Goal: Information Seeking & Learning: Learn about a topic

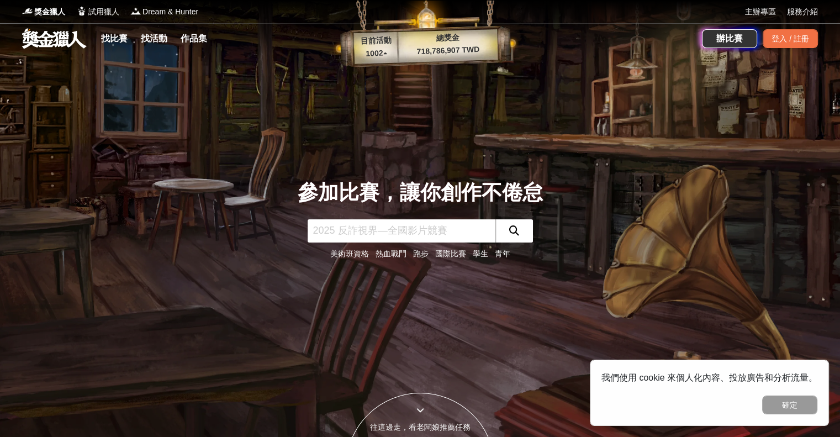
click at [351, 232] on input "text" at bounding box center [401, 230] width 188 height 23
paste input "第6屆台日學生原創插畫漫畫大賽"
type input "第6屆台日學生原創插畫漫畫大賽"
click at [519, 231] on button "submit" at bounding box center [514, 230] width 38 height 23
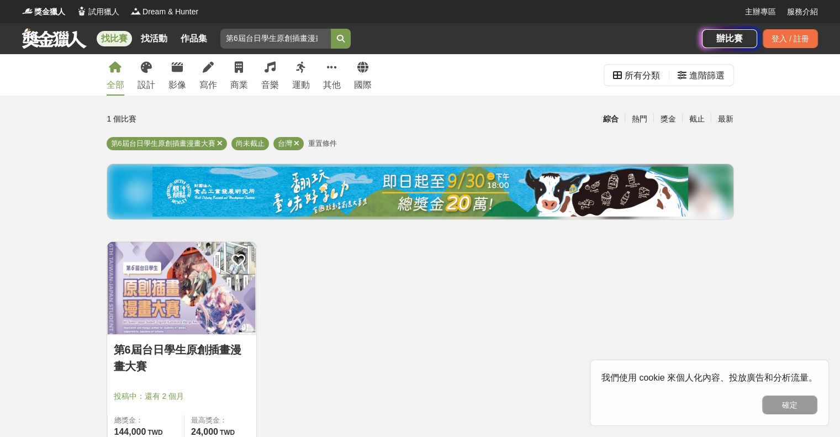
click at [190, 288] on img at bounding box center [181, 288] width 149 height 92
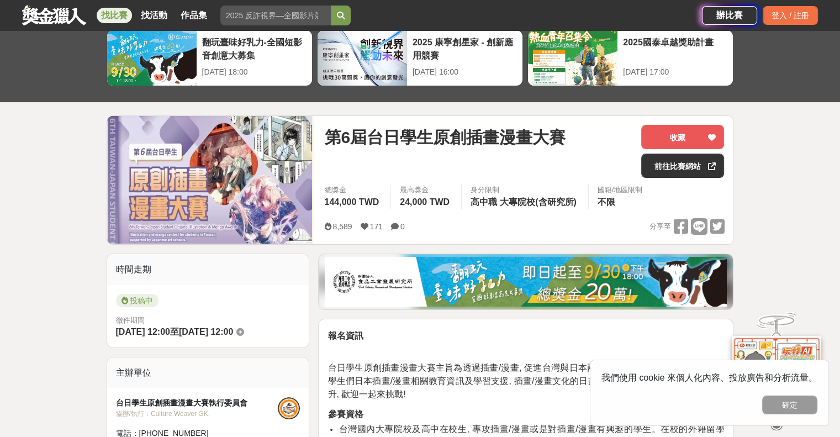
scroll to position [55, 0]
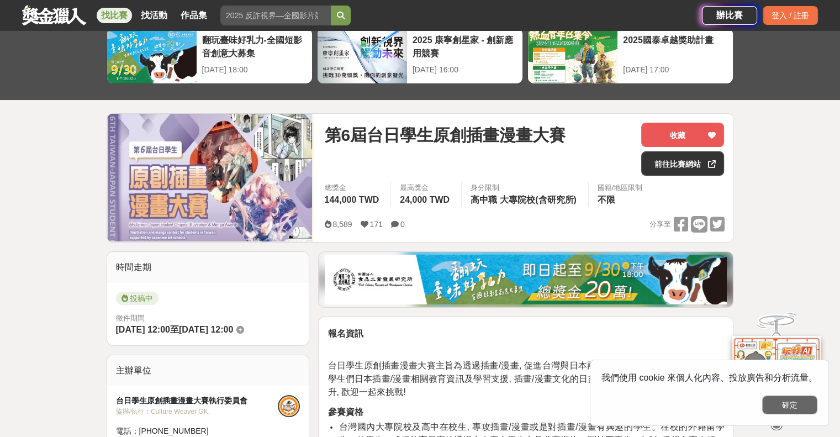
click at [794, 401] on button "確定" at bounding box center [789, 404] width 55 height 19
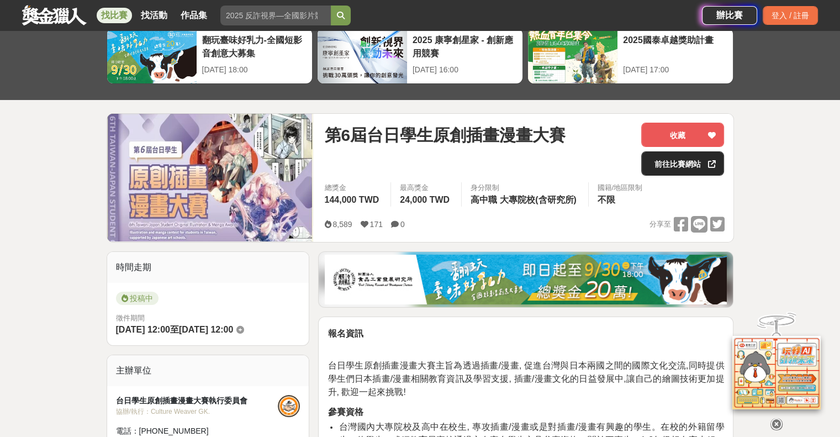
click at [682, 158] on link "前往比賽網站" at bounding box center [682, 163] width 83 height 24
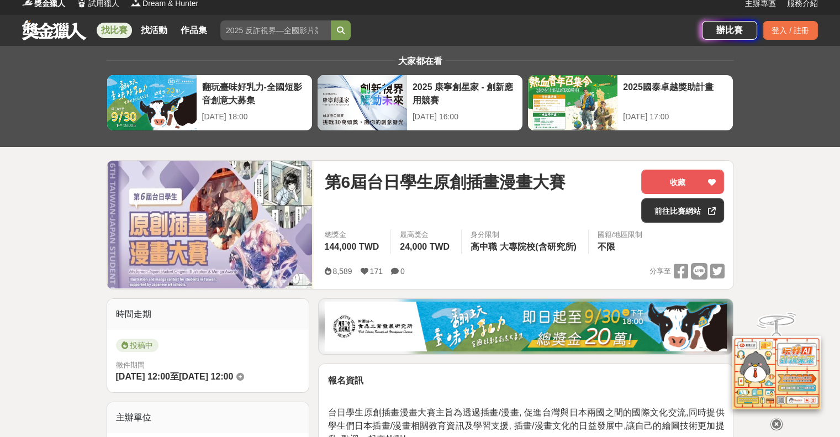
scroll to position [0, 0]
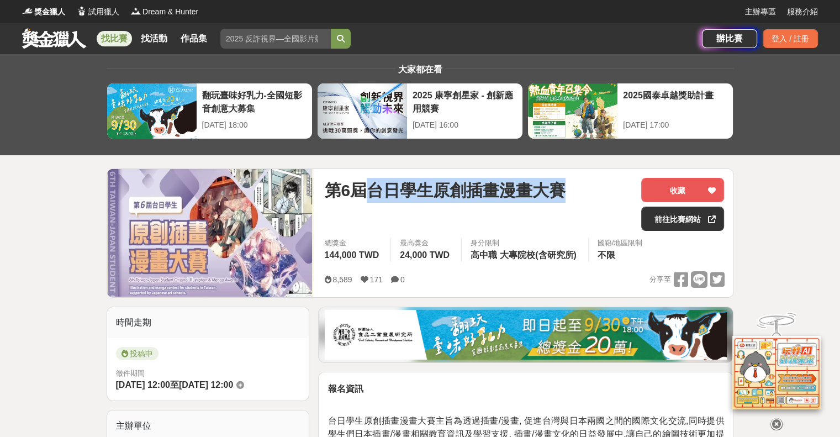
drag, startPoint x: 375, startPoint y: 191, endPoint x: 626, endPoint y: 195, distance: 250.6
click at [626, 195] on div "第6屆台日學生原創插畫漫畫大賽" at bounding box center [478, 190] width 308 height 25
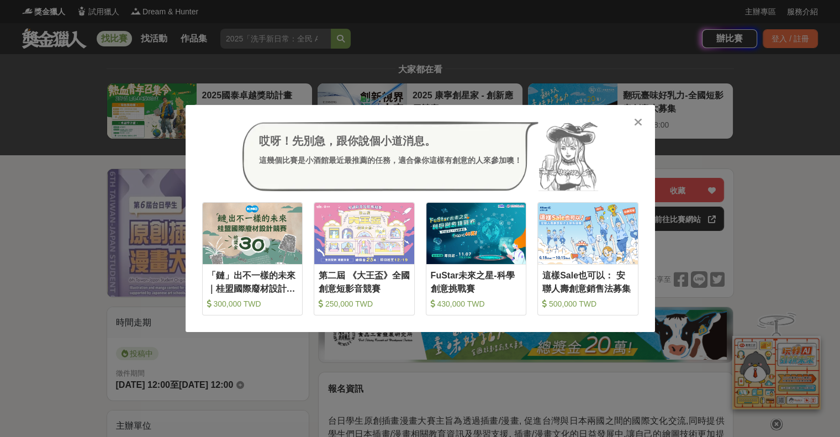
click at [634, 121] on icon at bounding box center [638, 121] width 8 height 11
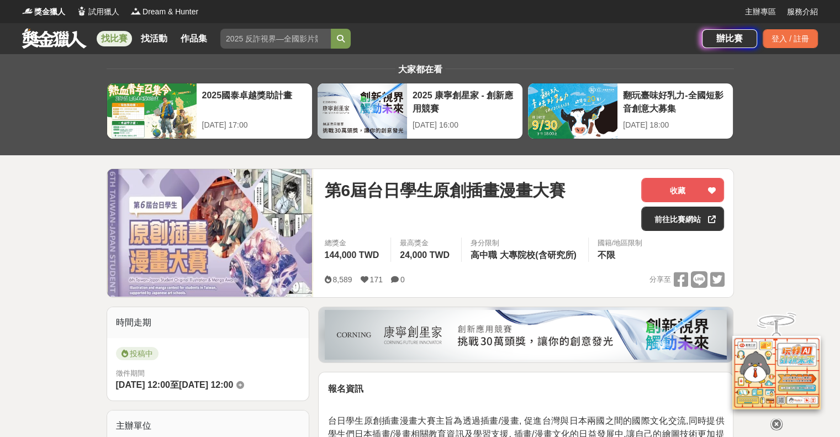
click at [50, 41] on link at bounding box center [54, 38] width 67 height 21
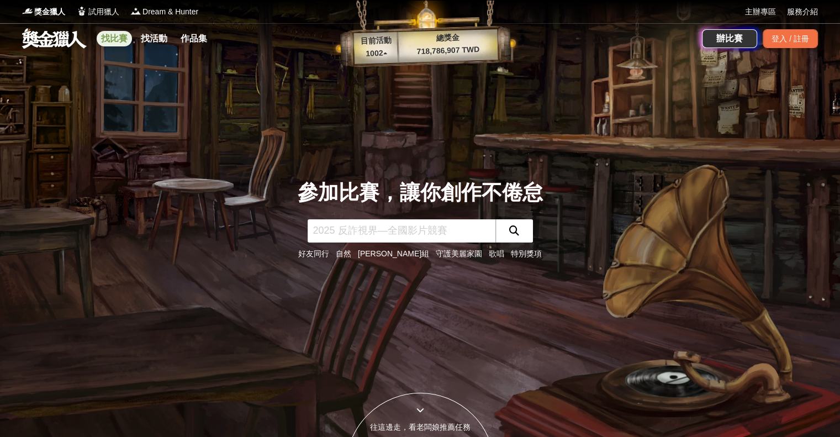
click at [120, 44] on link "找比賽" at bounding box center [114, 38] width 35 height 15
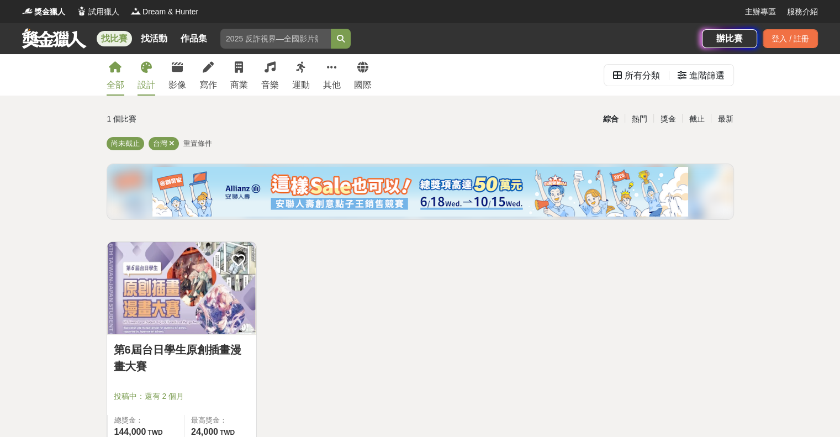
click at [148, 76] on link "設計" at bounding box center [146, 74] width 18 height 41
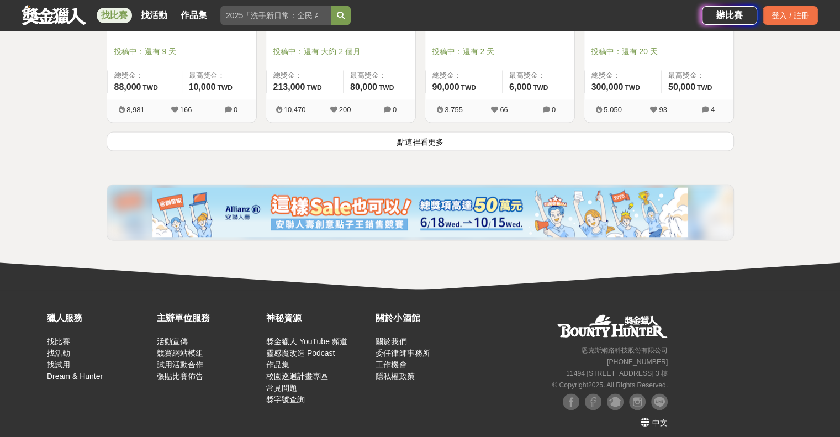
scroll to position [1522, 0]
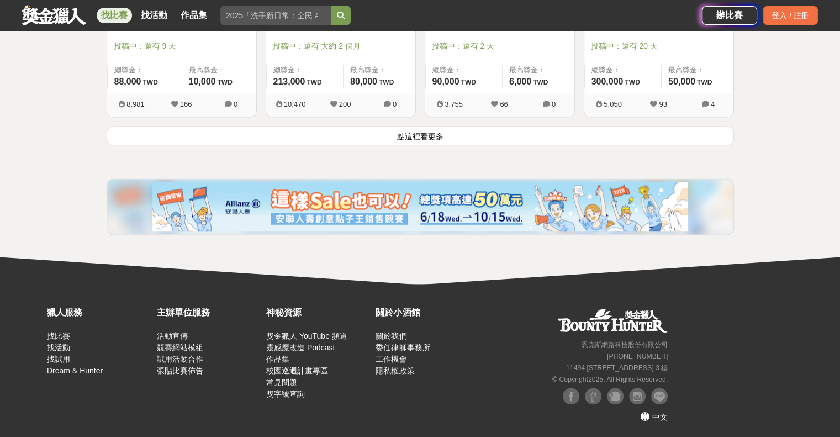
click at [437, 135] on button "點這裡看更多" at bounding box center [420, 135] width 627 height 19
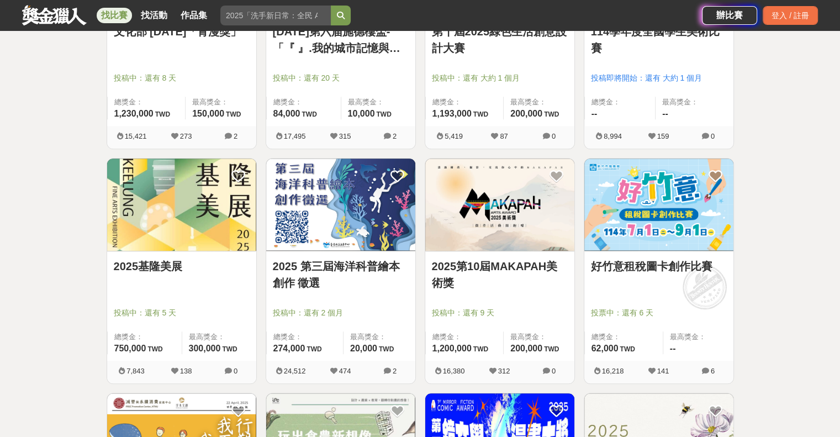
scroll to position [749, 0]
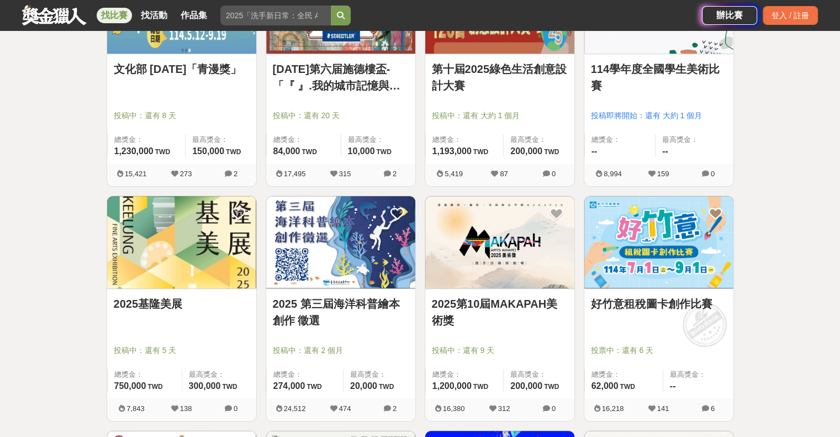
click at [343, 262] on img at bounding box center [340, 242] width 149 height 92
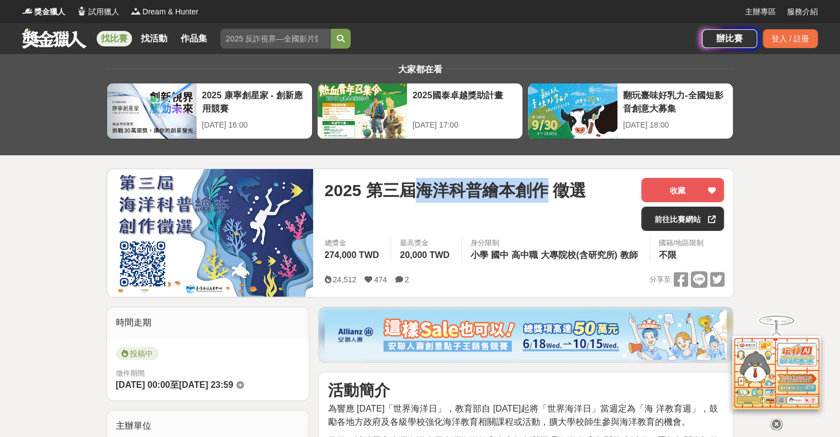
drag, startPoint x: 420, startPoint y: 188, endPoint x: 546, endPoint y: 196, distance: 126.6
click at [546, 196] on span "2025 第三屆海洋科普繪本創作 徵選" at bounding box center [454, 190] width 261 height 25
click at [673, 222] on link "前往比賽網站" at bounding box center [682, 218] width 83 height 24
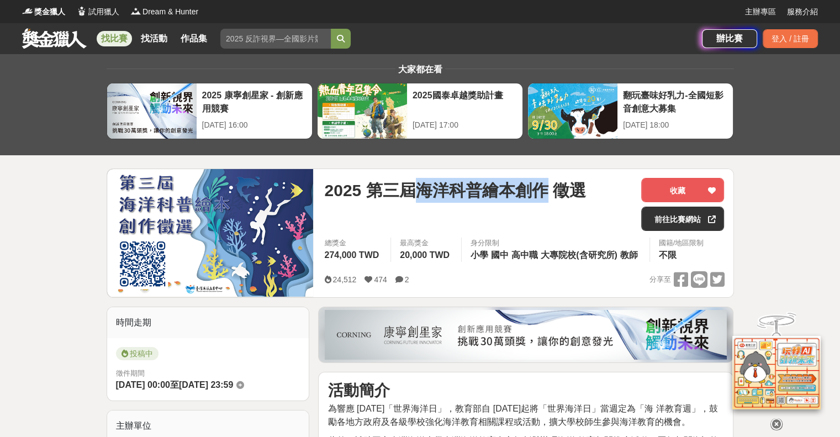
copy span "海洋科普繪本創作"
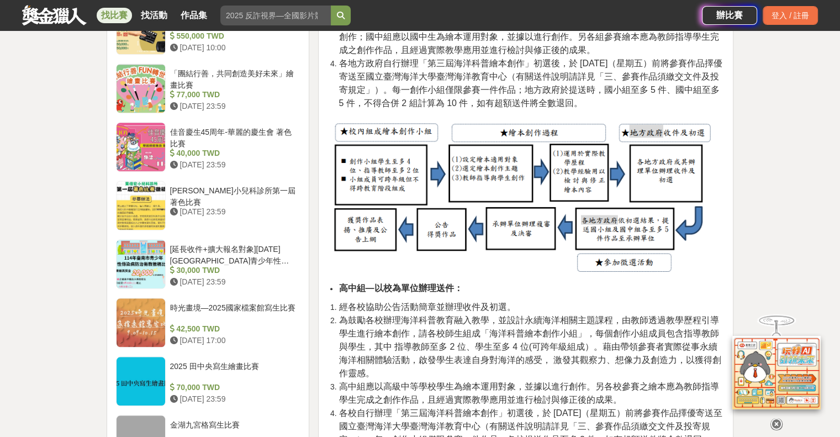
scroll to position [1104, 0]
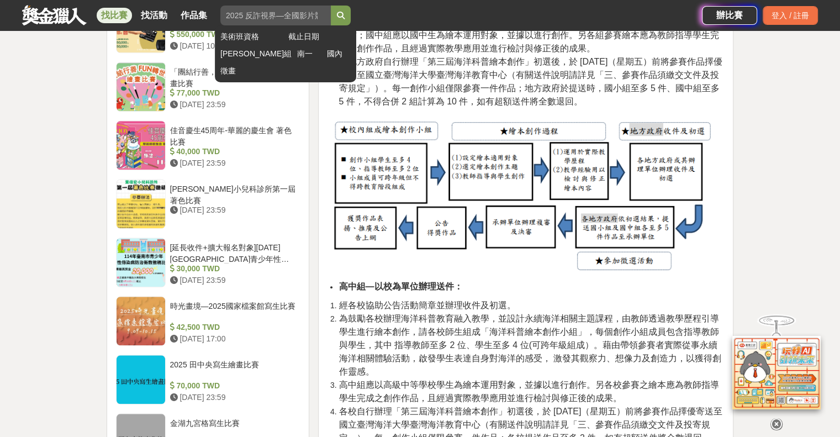
click at [265, 17] on input "search" at bounding box center [275, 16] width 110 height 20
click at [331, 6] on button "submit" at bounding box center [341, 16] width 20 height 20
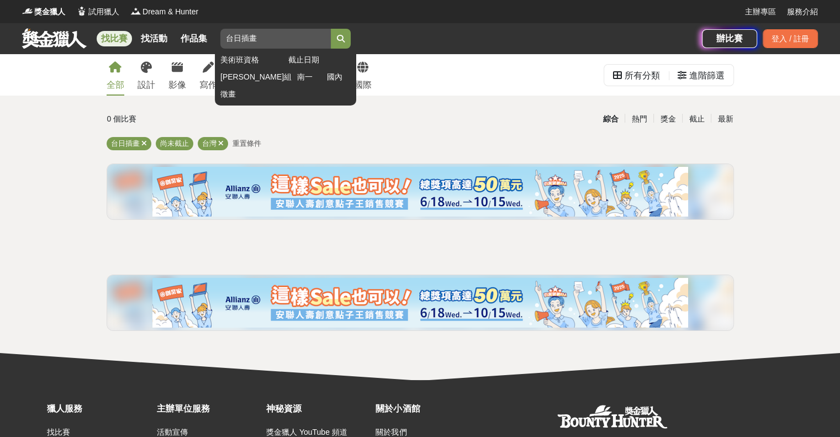
click at [286, 43] on input "台日插畫" at bounding box center [275, 39] width 110 height 20
type input "台"
type input "第6屆台日"
click at [331, 29] on button "submit" at bounding box center [341, 39] width 20 height 20
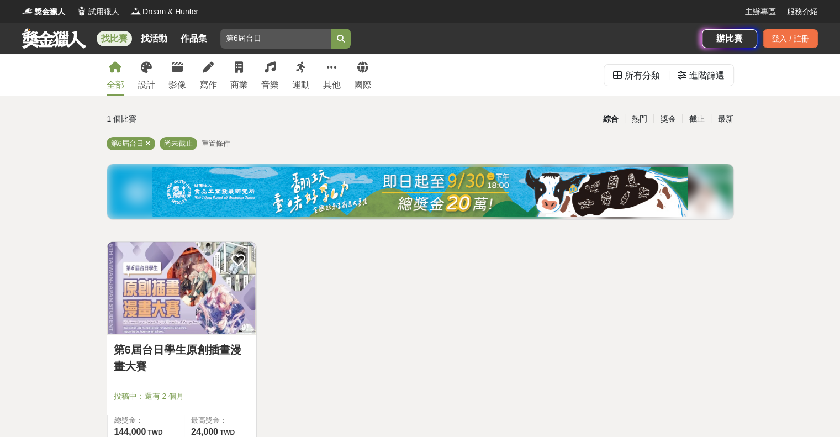
click at [236, 289] on img at bounding box center [181, 288] width 149 height 92
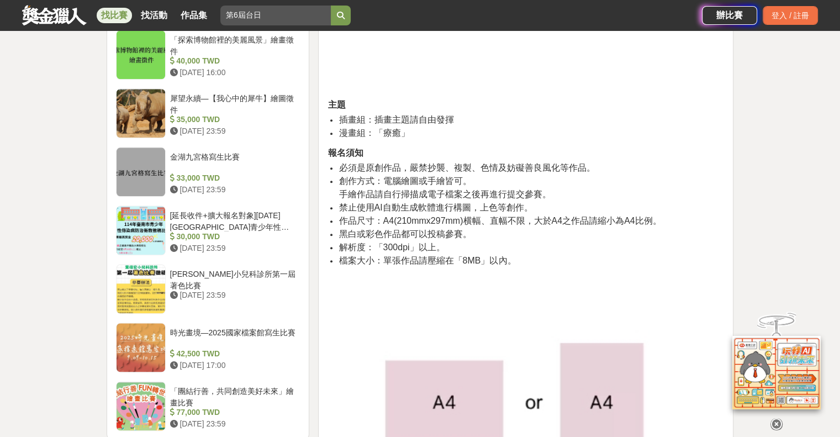
scroll to position [1214, 0]
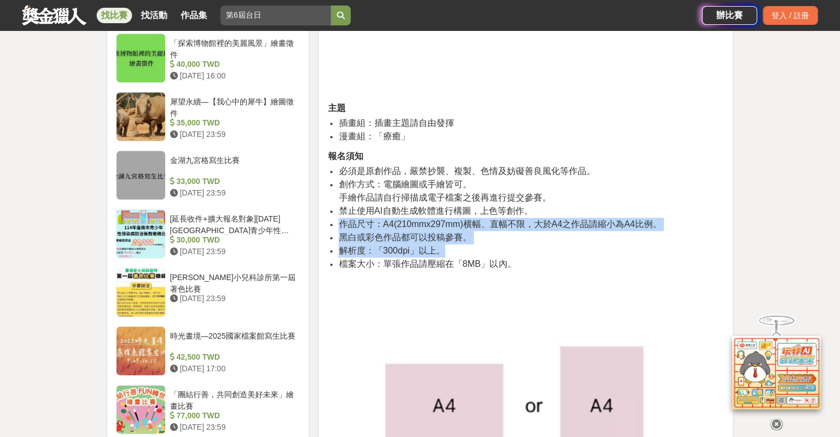
drag, startPoint x: 338, startPoint y: 224, endPoint x: 683, endPoint y: 252, distance: 346.1
click at [683, 252] on ul "必須是原創作品，嚴禁抄襲、複製、色情及妨礙善良風化等作品。 創作方式：電腦繪圖或手繪皆可。 手繪作品請自行掃描成電子檔案之後再進行提交參賽。 禁止使用AI自動…" at bounding box center [525, 217] width 396 height 106
copy ul "作品尺寸：A4(210mmx297mm)横幅、直幅不限，大於A4之作品請縮小為A4比例。 黑白或彩色作品都可以投稿參賽。 解析度：「300dpi」以上。"
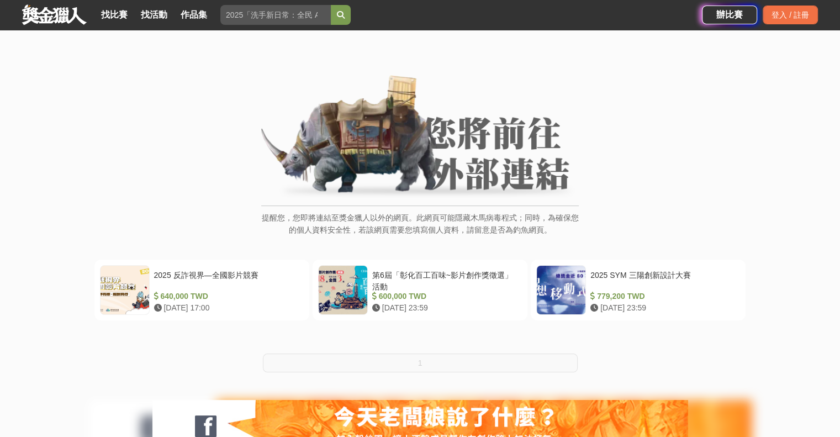
scroll to position [166, 0]
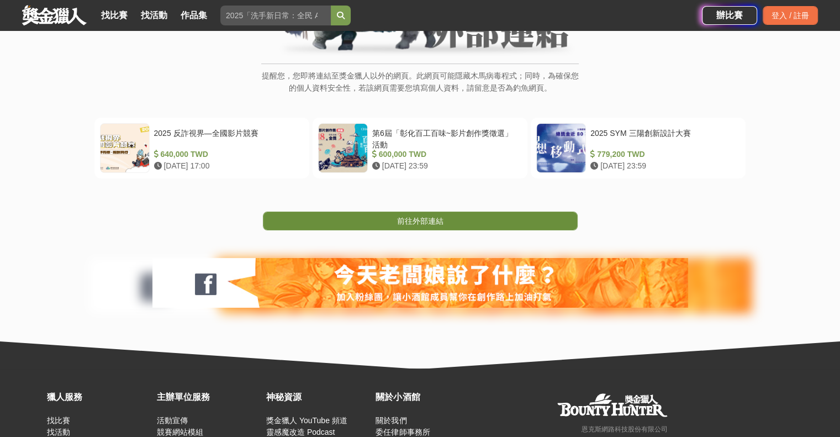
click at [495, 222] on link "前往外部連結" at bounding box center [420, 220] width 315 height 19
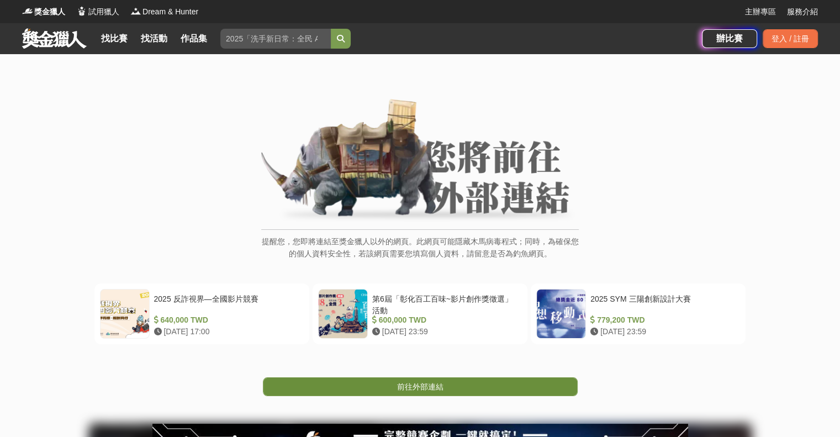
click at [422, 389] on span "前往外部連結" at bounding box center [420, 386] width 46 height 9
